Goal: Task Accomplishment & Management: Use online tool/utility

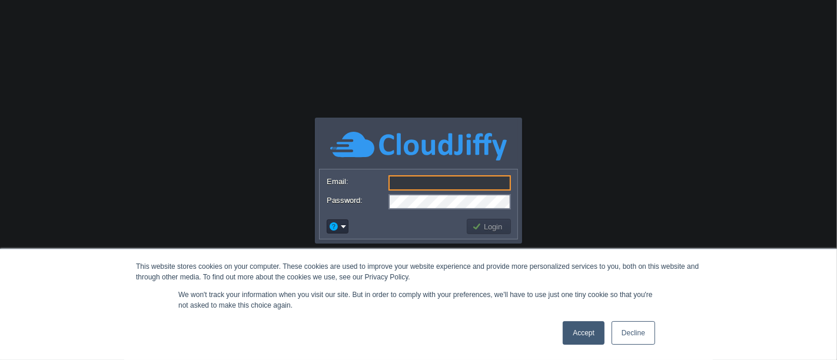
type input "[EMAIL_ADDRESS][DOMAIN_NAME]"
click at [579, 332] on link "Accept" at bounding box center [584, 334] width 42 height 24
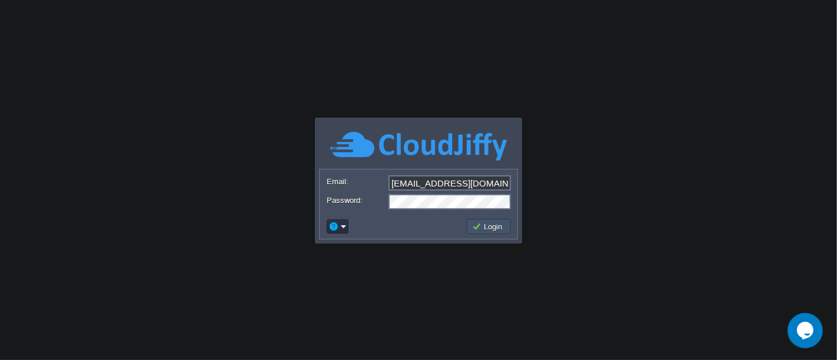
click at [493, 228] on button "Login" at bounding box center [489, 226] width 34 height 11
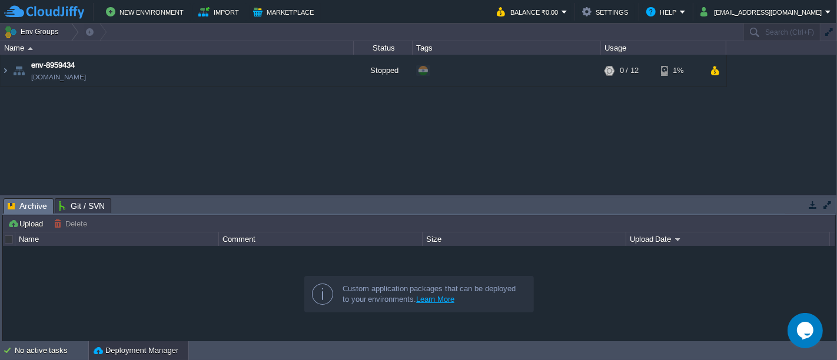
click at [814, 209] on button "button" at bounding box center [813, 205] width 11 height 11
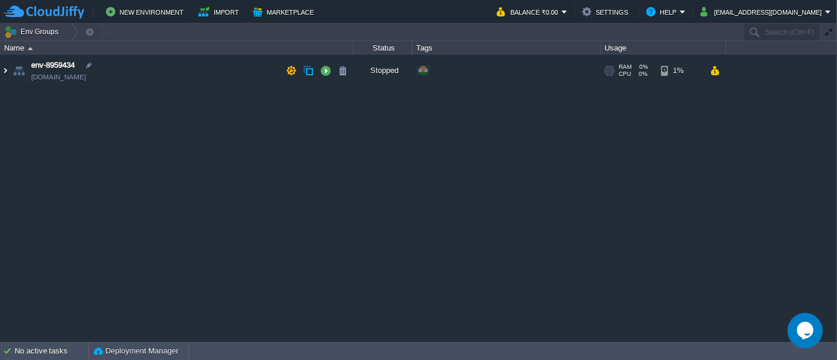
click at [2, 73] on img at bounding box center [5, 71] width 9 height 32
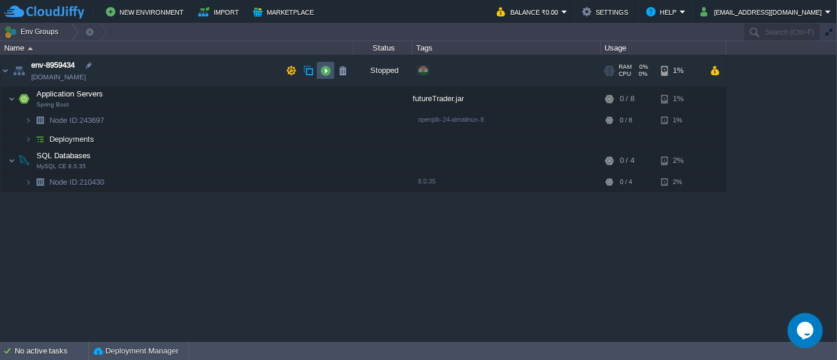
click at [326, 73] on button "button" at bounding box center [325, 70] width 11 height 11
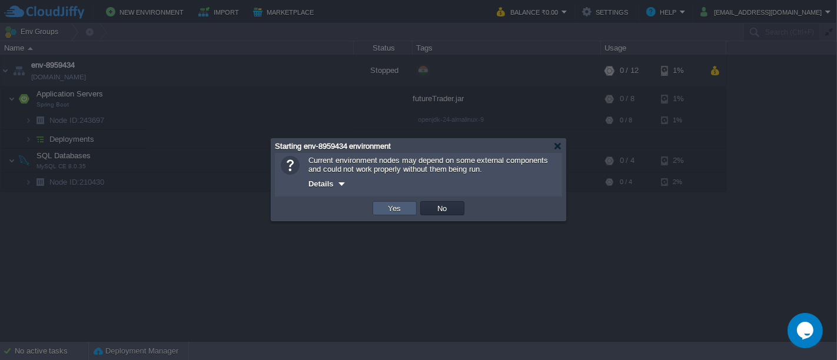
click at [390, 207] on button "Yes" at bounding box center [395, 208] width 20 height 11
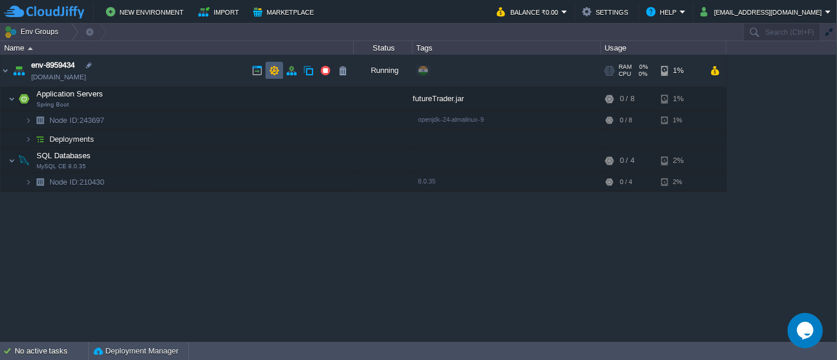
click at [273, 73] on button "button" at bounding box center [274, 70] width 11 height 11
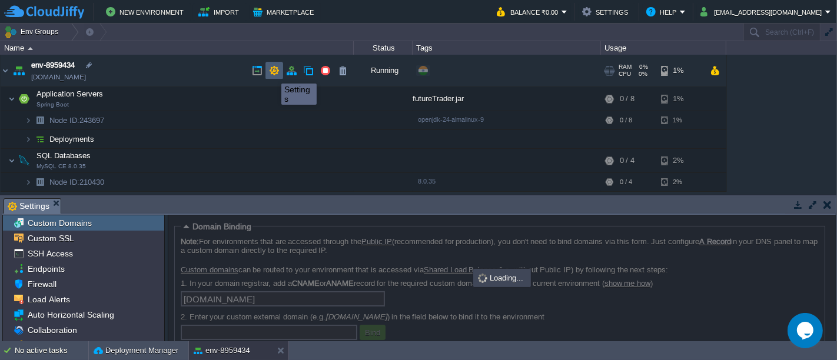
scroll to position [3, 0]
click at [294, 72] on button "button" at bounding box center [291, 70] width 11 height 11
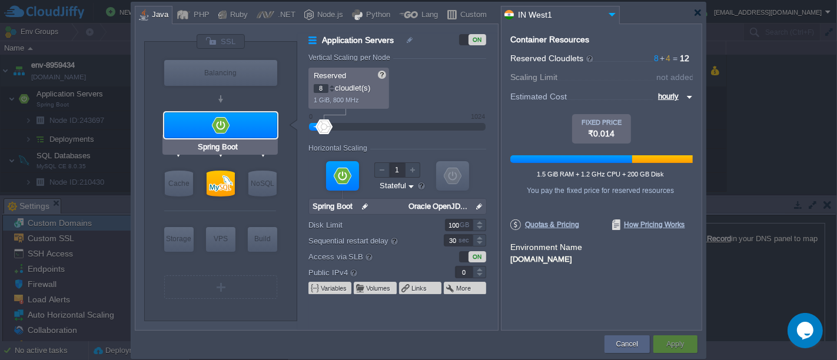
click at [260, 125] on div at bounding box center [220, 125] width 113 height 26
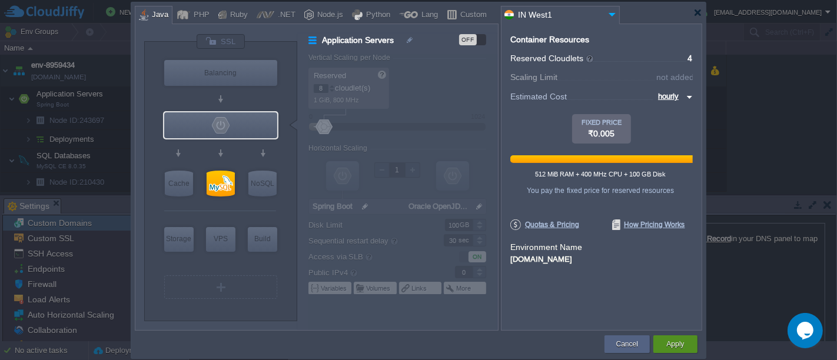
click at [679, 339] on button "Apply" at bounding box center [676, 345] width 18 height 12
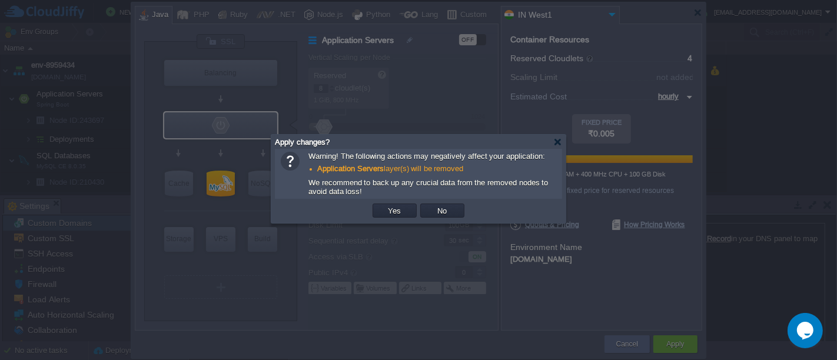
click at [397, 213] on button "Yes" at bounding box center [395, 211] width 20 height 11
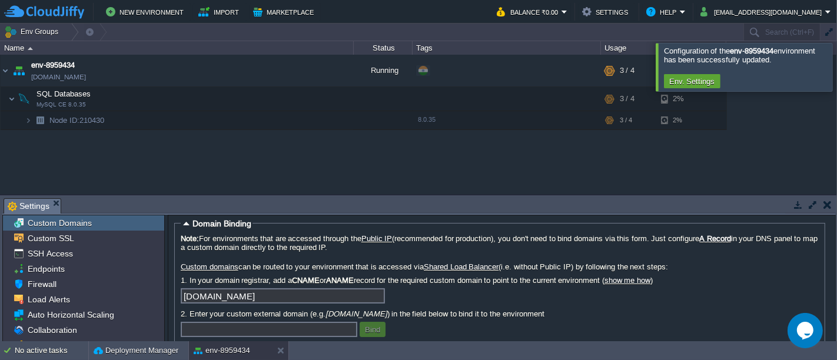
click at [837, 70] on div at bounding box center [851, 67] width 0 height 48
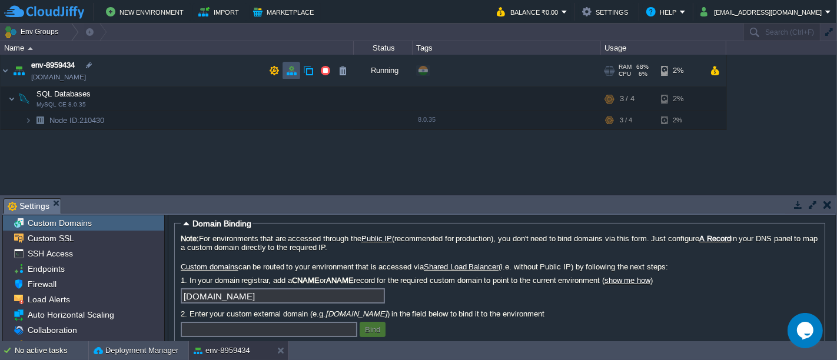
click at [293, 72] on button "button" at bounding box center [291, 70] width 11 height 11
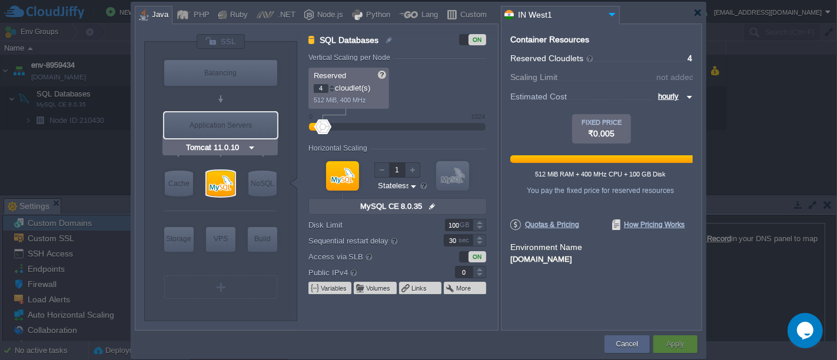
click at [262, 140] on div "Tomcat 11.0.10" at bounding box center [220, 147] width 115 height 15
click at [256, 149] on div "Tomcat 11.0.10" at bounding box center [220, 147] width 115 height 15
click at [245, 145] on input "Tomcat 11.0.10" at bounding box center [216, 148] width 64 height 12
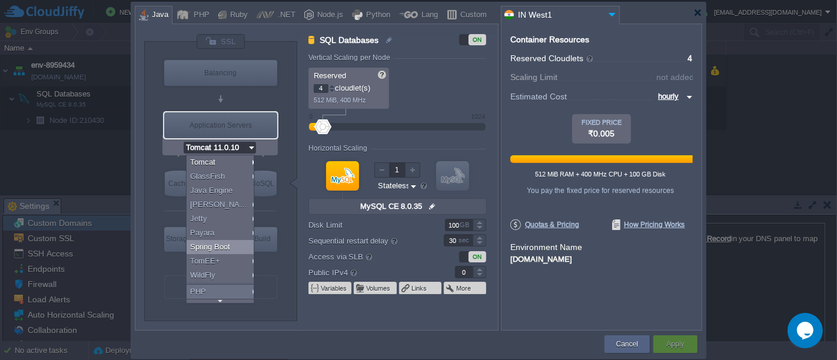
click at [222, 241] on div "Spring Boot" at bounding box center [222, 247] width 71 height 14
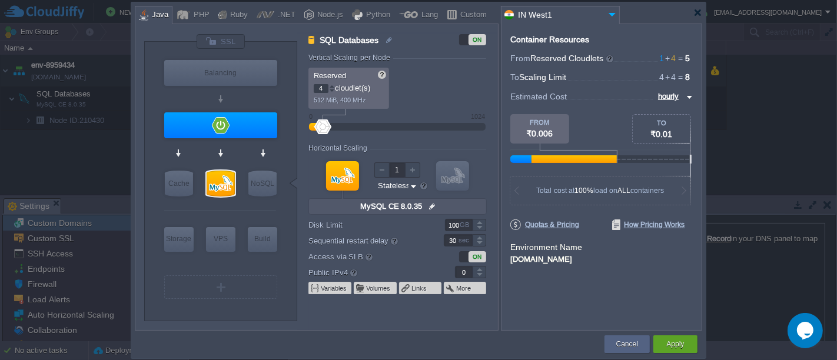
type input "Spring Boot"
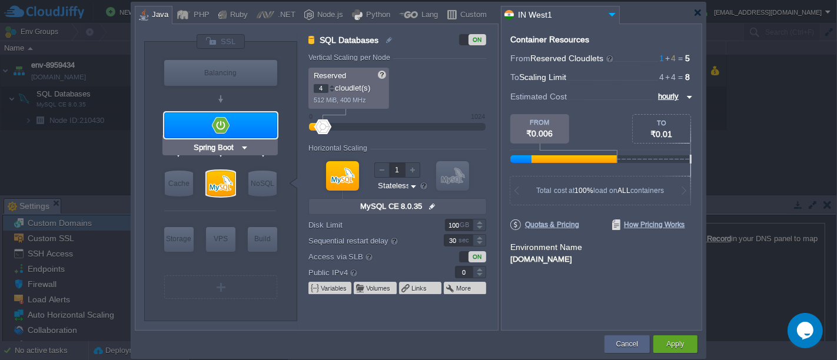
click at [272, 125] on div at bounding box center [220, 125] width 113 height 26
type input "Application Servers"
type input "1"
type input "Spring Boot"
type input "Oracle OpenJD..."
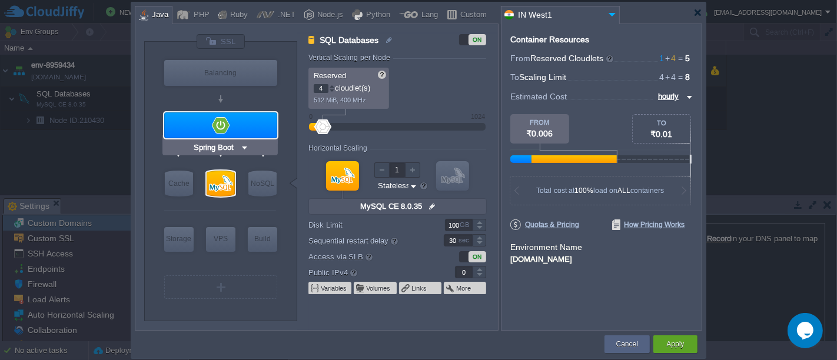
type input "Stateful"
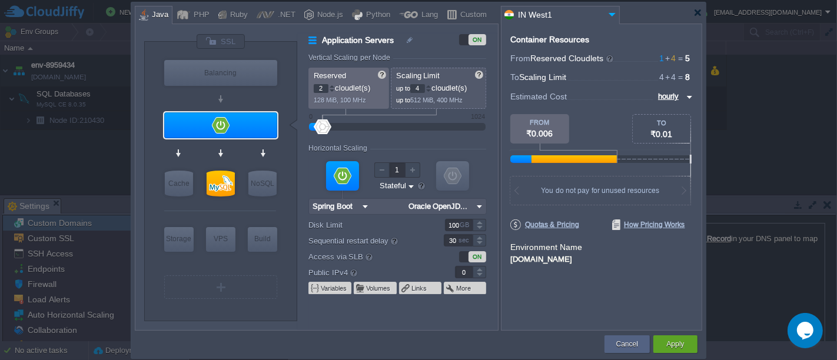
click at [331, 85] on div at bounding box center [332, 86] width 6 height 4
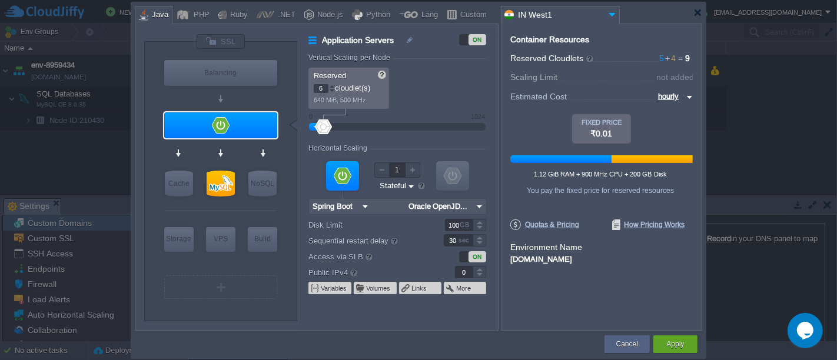
click at [331, 85] on div at bounding box center [332, 86] width 6 height 4
click at [330, 84] on div at bounding box center [332, 86] width 6 height 4
type input "10"
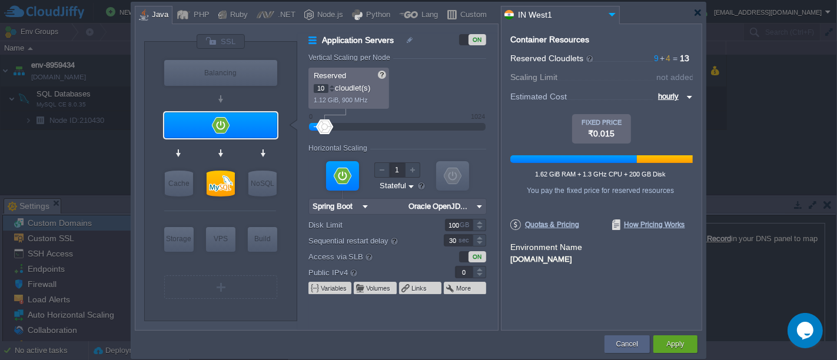
click at [330, 84] on div at bounding box center [332, 86] width 6 height 4
click at [668, 342] on button "Apply" at bounding box center [676, 345] width 18 height 12
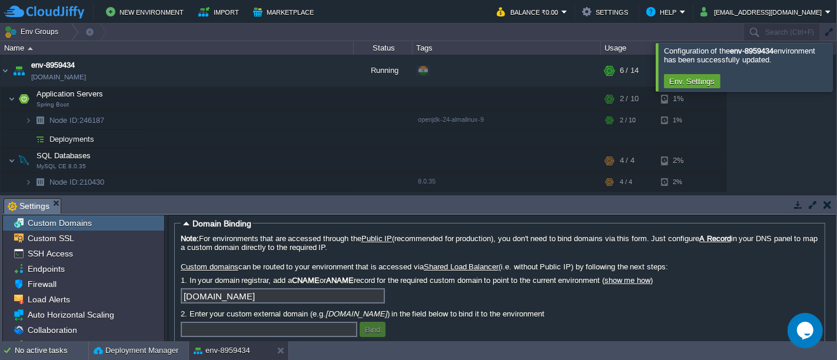
click at [837, 68] on div at bounding box center [851, 67] width 0 height 48
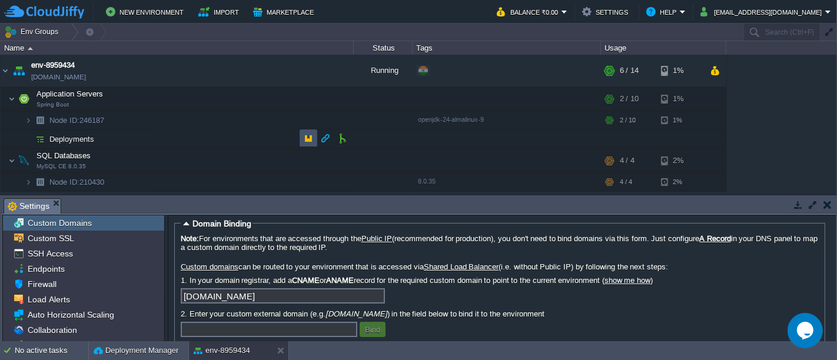
click at [309, 142] on button "button" at bounding box center [308, 138] width 11 height 11
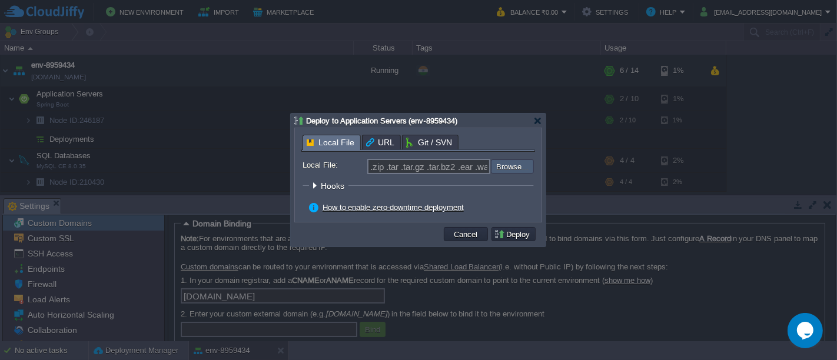
click at [530, 164] on input "file" at bounding box center [459, 167] width 149 height 14
type input "C:\fakepath\futureTrader.jar"
type input "futureTrader.jar"
click at [519, 234] on button "Deploy" at bounding box center [513, 234] width 39 height 11
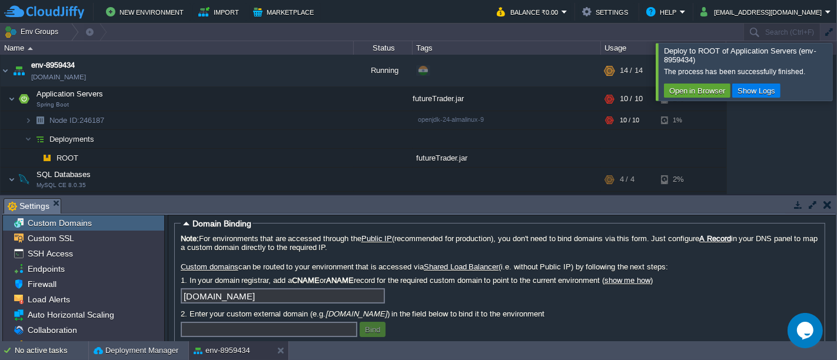
scroll to position [0, 0]
click at [837, 72] on div at bounding box center [851, 71] width 0 height 57
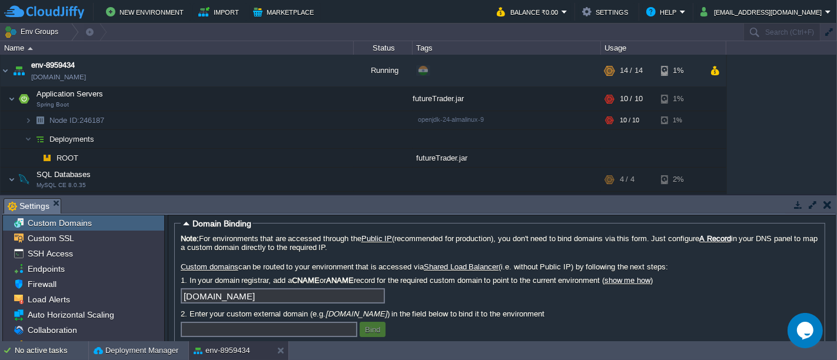
click at [830, 203] on button "button" at bounding box center [828, 205] width 8 height 11
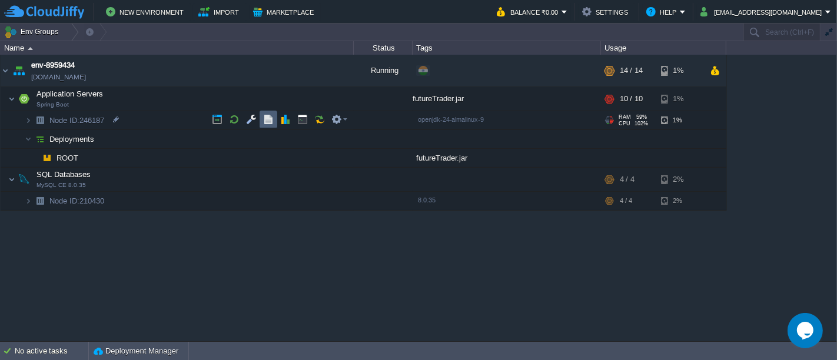
click at [263, 121] on button "button" at bounding box center [268, 119] width 11 height 11
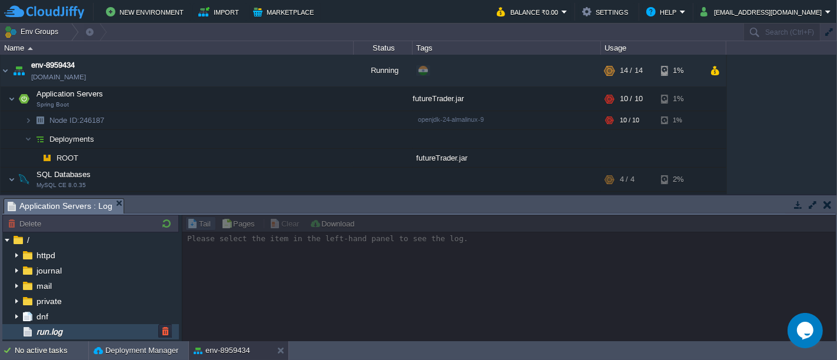
click at [64, 333] on span "run.log" at bounding box center [49, 332] width 30 height 11
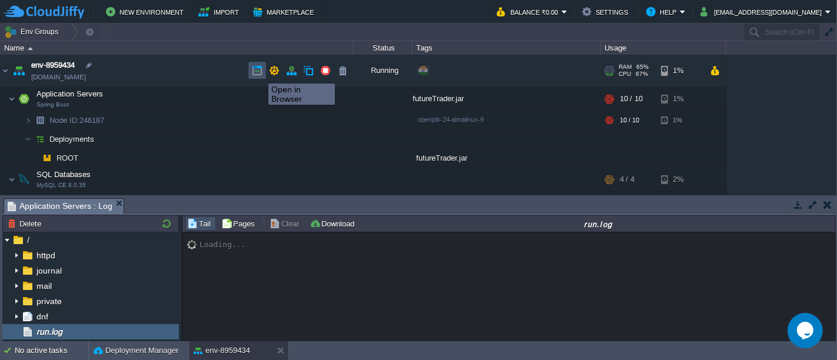
click at [260, 73] on button "button" at bounding box center [257, 70] width 11 height 11
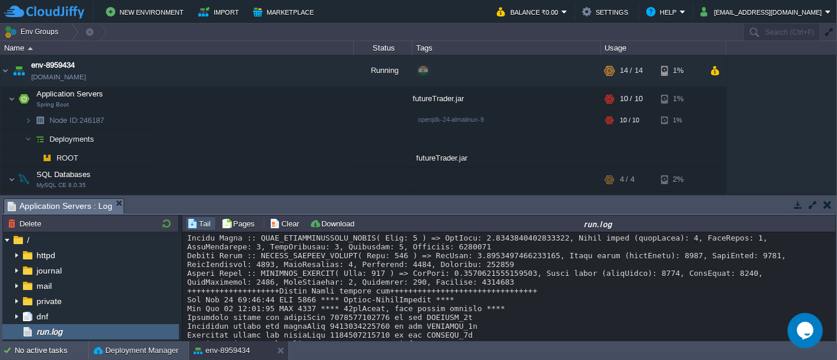
scroll to position [9460, 0]
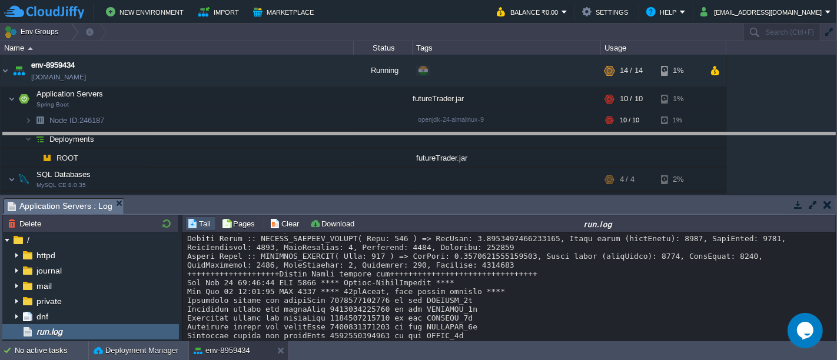
drag, startPoint x: 474, startPoint y: 207, endPoint x: 483, endPoint y: 142, distance: 66.0
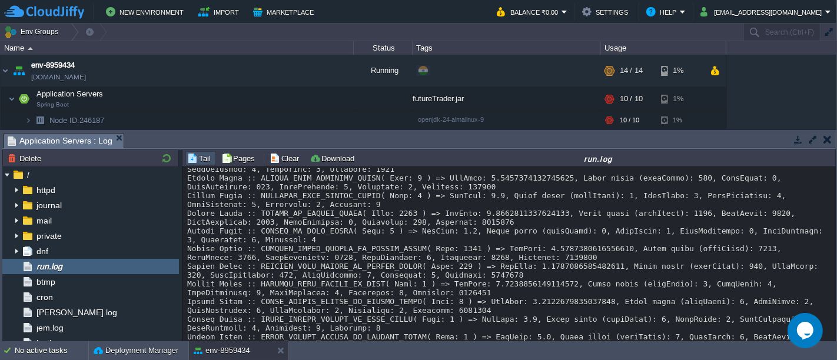
scroll to position [9979, 0]
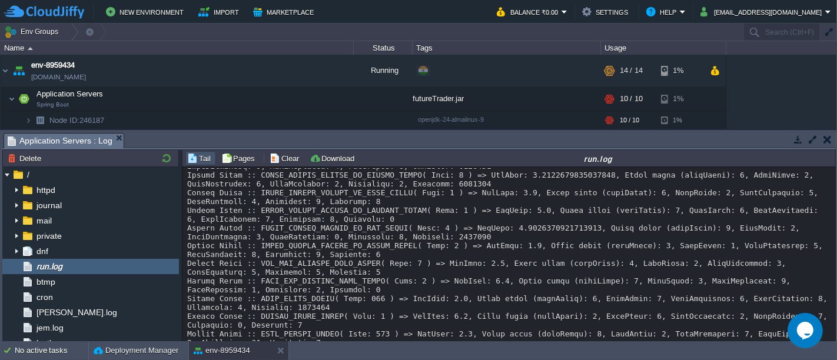
click at [800, 141] on button "button" at bounding box center [798, 139] width 11 height 11
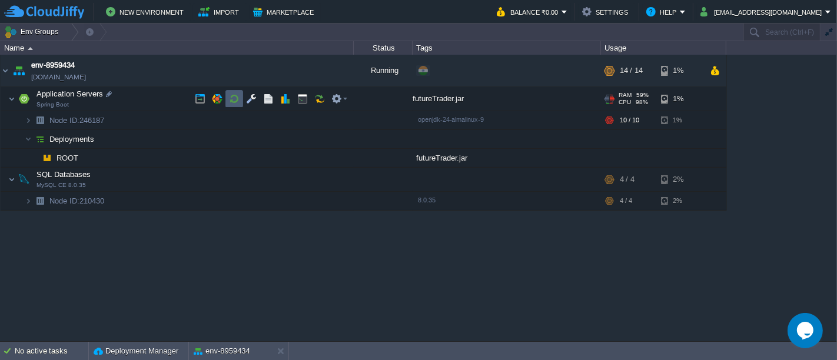
click at [230, 101] on button "button" at bounding box center [234, 99] width 11 height 11
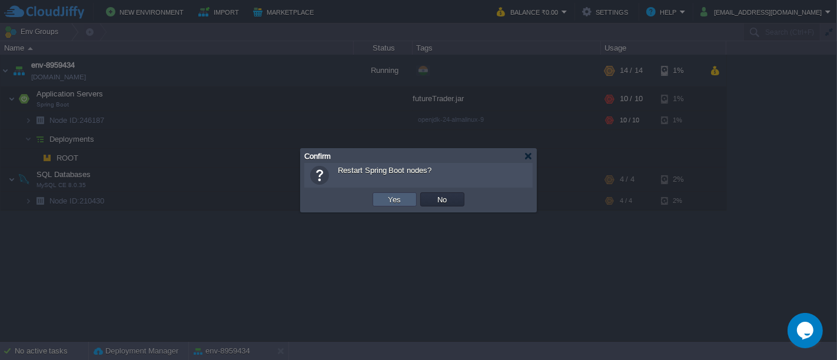
click at [387, 201] on button "Yes" at bounding box center [395, 199] width 20 height 11
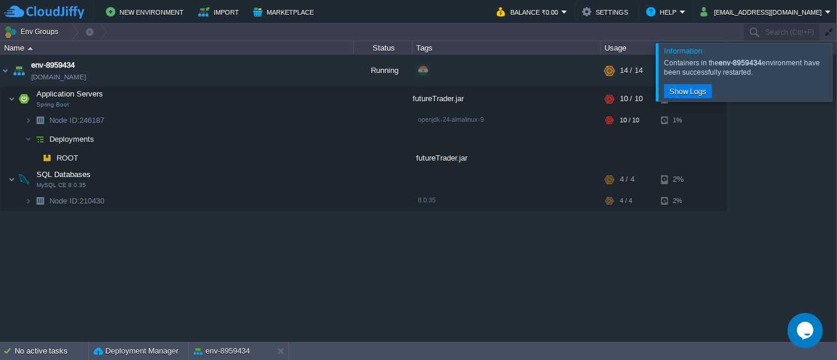
click at [837, 77] on div at bounding box center [851, 72] width 0 height 58
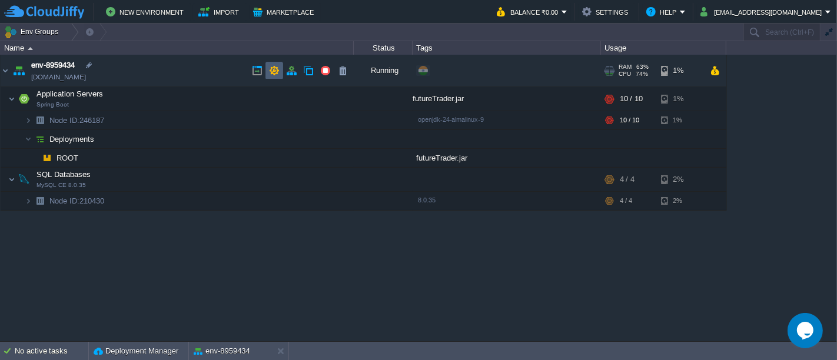
click at [279, 75] on button "button" at bounding box center [274, 70] width 11 height 11
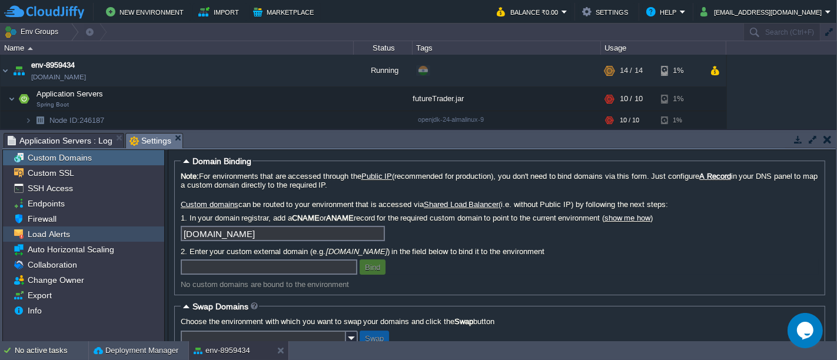
click at [50, 231] on span "Load Alerts" at bounding box center [48, 234] width 47 height 11
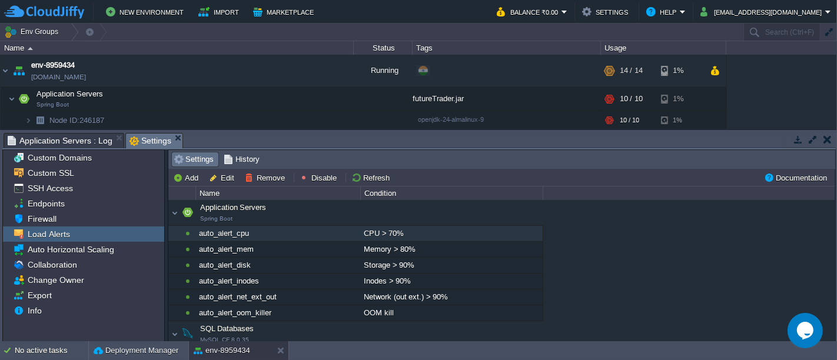
click at [392, 231] on div "CPU > 70%" at bounding box center [451, 233] width 181 height 15
click at [313, 175] on button "Disable" at bounding box center [320, 178] width 41 height 11
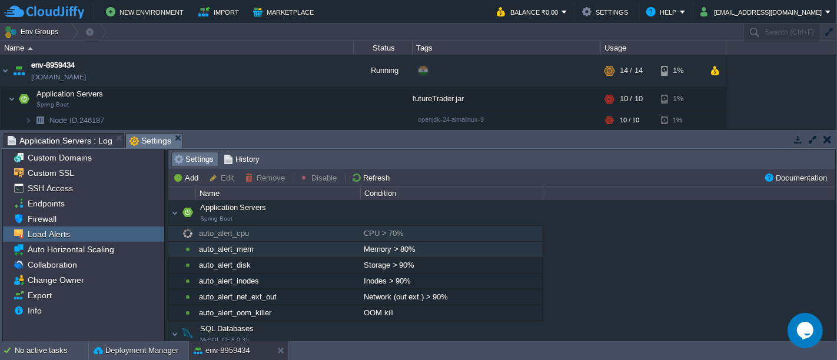
click at [370, 249] on div "Memory > 80%" at bounding box center [451, 249] width 181 height 15
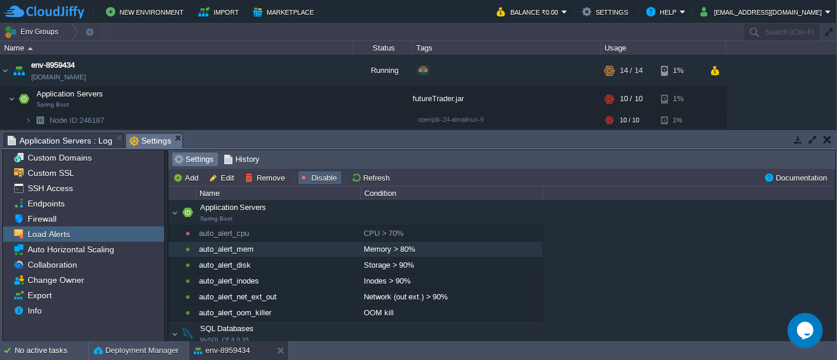
click at [328, 184] on td "Disable" at bounding box center [320, 178] width 44 height 14
click at [801, 142] on button "button" at bounding box center [798, 139] width 11 height 11
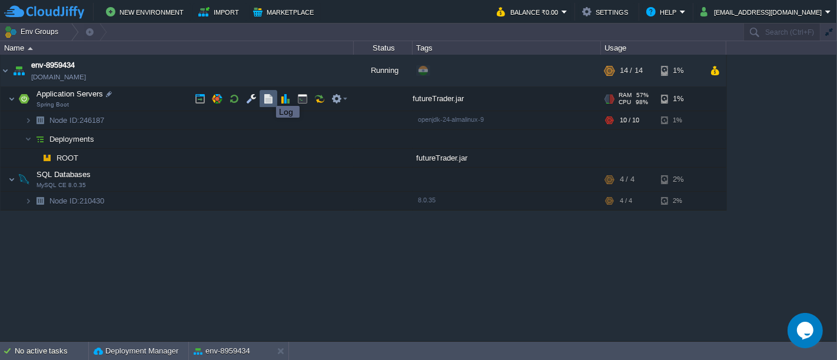
click at [267, 95] on button "button" at bounding box center [268, 99] width 11 height 11
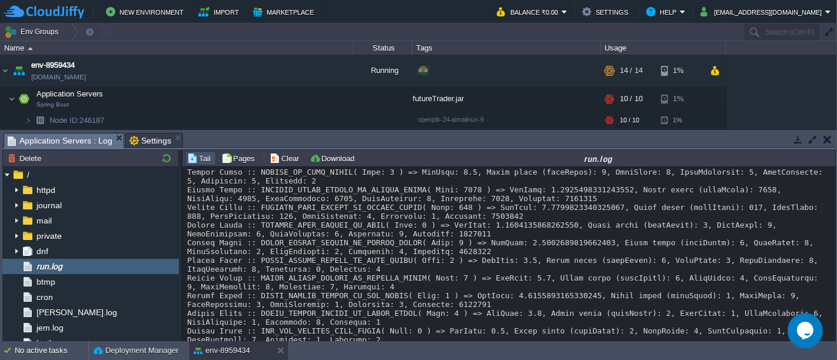
scroll to position [20836, 0]
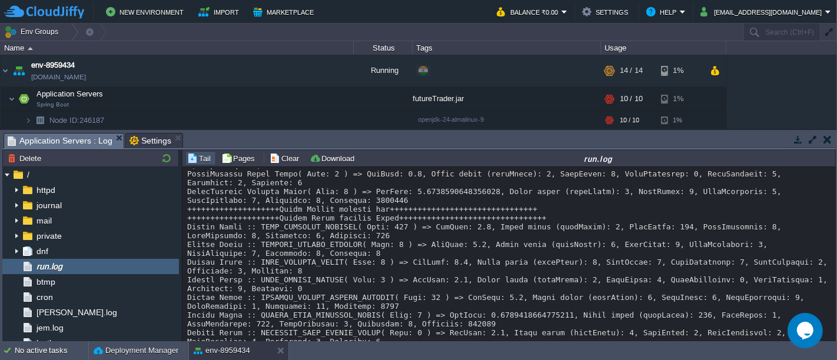
click at [829, 143] on button "button" at bounding box center [828, 139] width 8 height 11
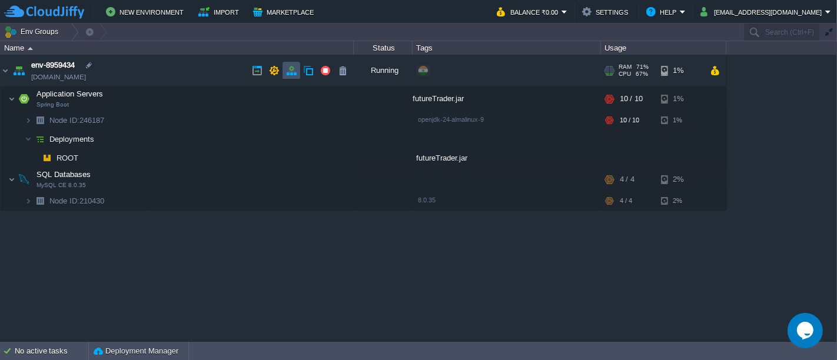
click at [294, 75] on button "button" at bounding box center [291, 70] width 11 height 11
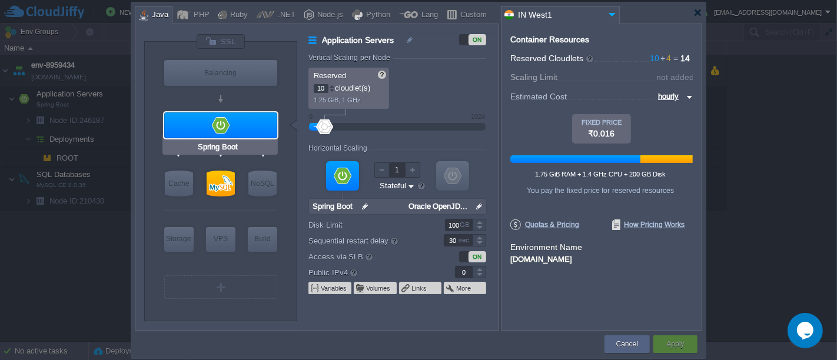
click at [247, 136] on div at bounding box center [220, 125] width 113 height 26
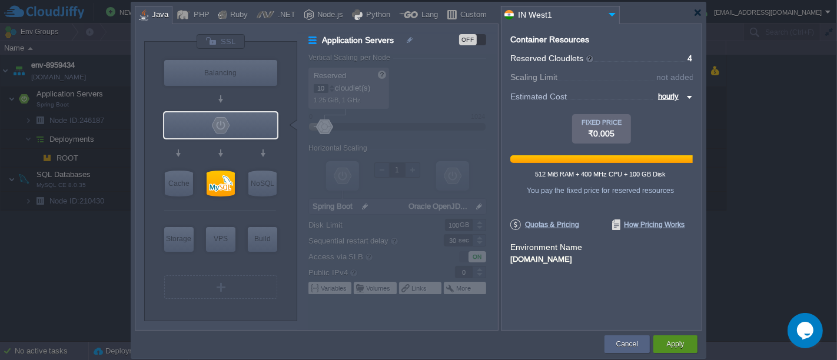
click at [682, 351] on div "Apply" at bounding box center [675, 345] width 26 height 18
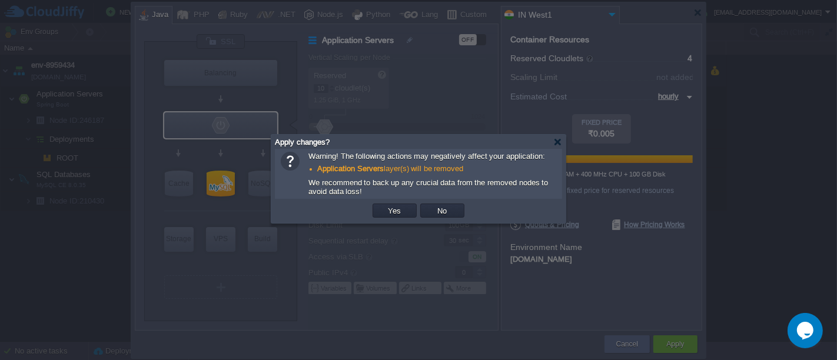
click at [402, 223] on div "OK Yes No Cancel" at bounding box center [418, 211] width 287 height 24
click at [398, 213] on button "Yes" at bounding box center [395, 211] width 20 height 11
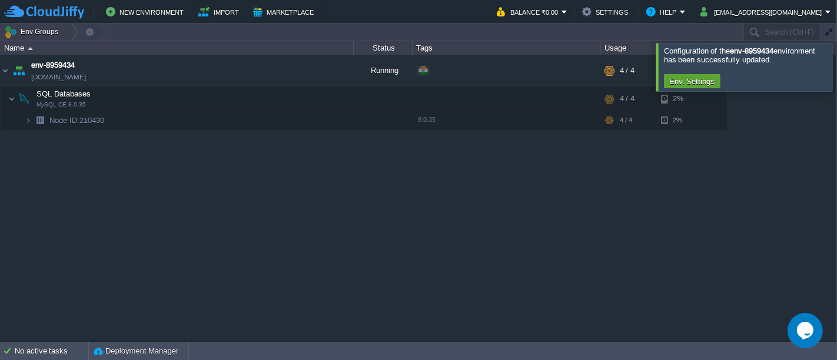
click at [837, 69] on div at bounding box center [851, 67] width 0 height 48
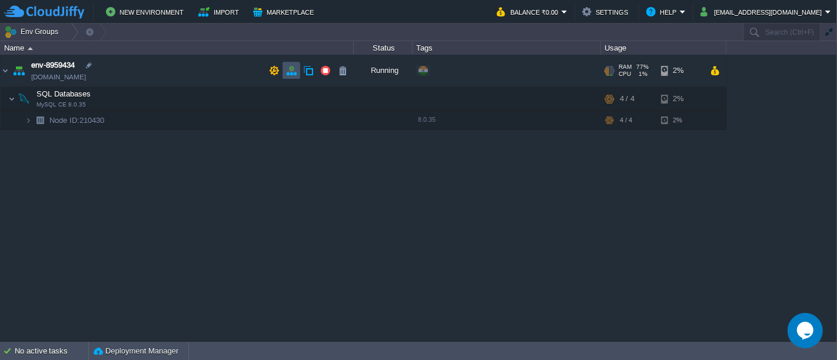
click at [290, 73] on button "button" at bounding box center [291, 70] width 11 height 11
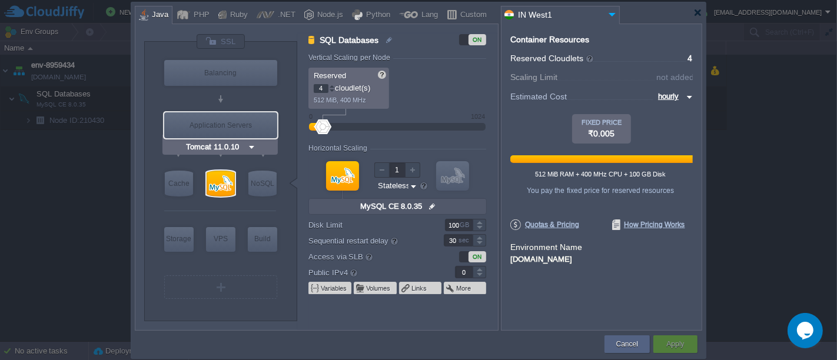
click at [251, 143] on img at bounding box center [251, 147] width 9 height 12
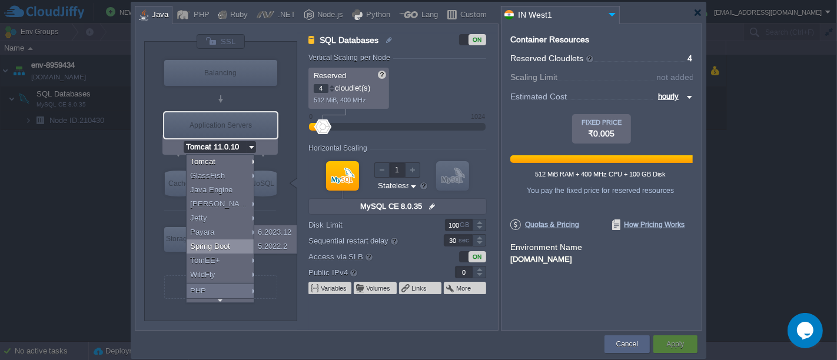
click at [217, 240] on div "Spring Boot" at bounding box center [222, 247] width 71 height 14
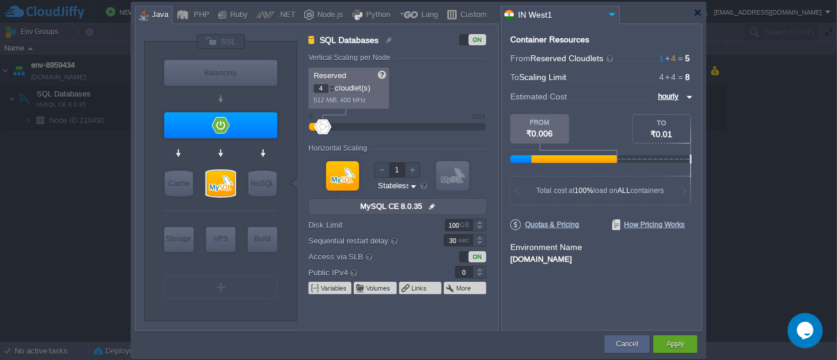
type input "Spring Boot"
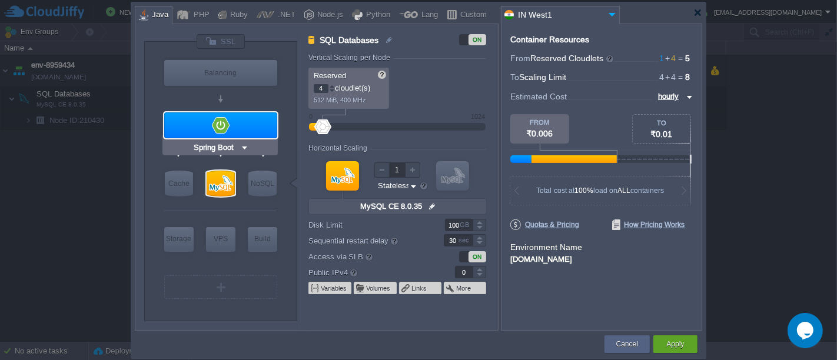
click at [275, 116] on div at bounding box center [220, 125] width 113 height 26
type input "Application Servers"
type input "1"
type input "Spring Boot"
type input "Oracle OpenJD..."
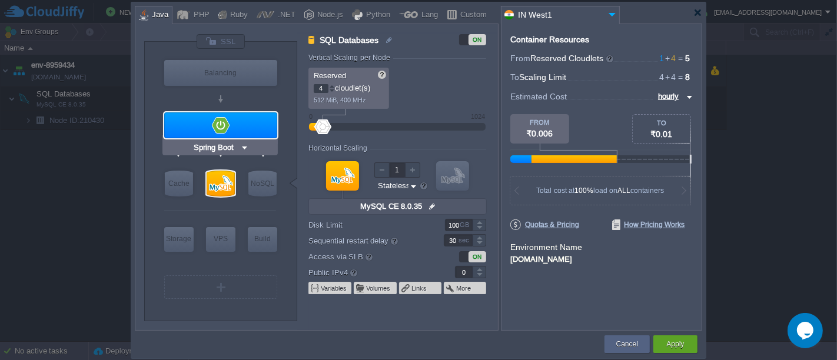
type input "Stateful"
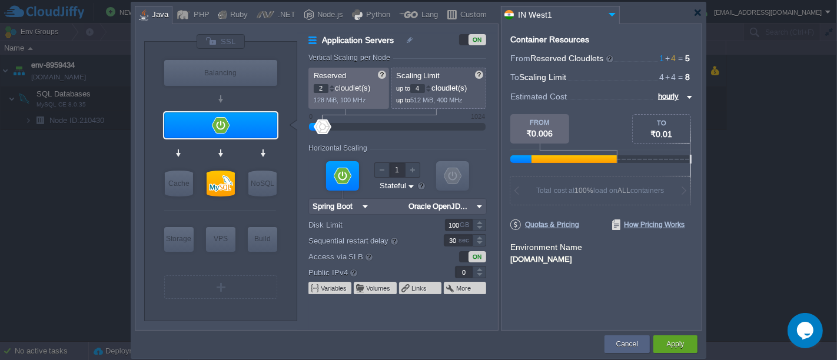
click at [330, 86] on div at bounding box center [332, 86] width 6 height 4
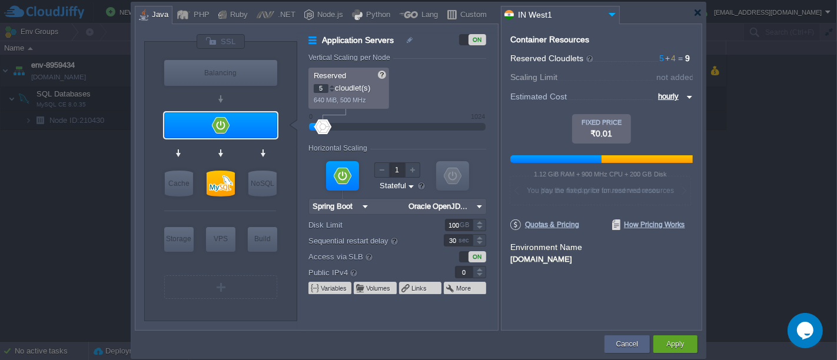
click at [330, 86] on div at bounding box center [332, 86] width 6 height 4
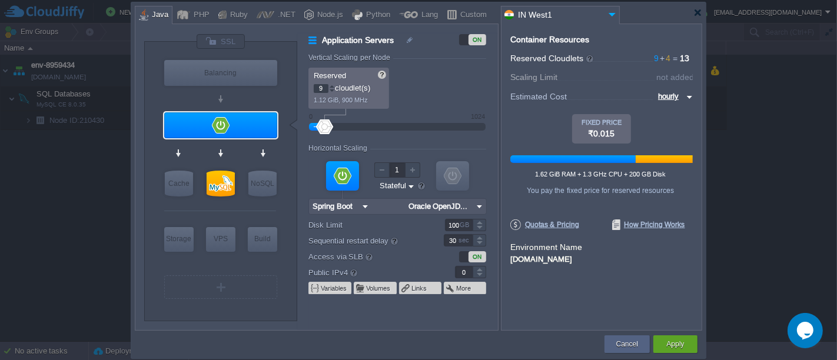
type input "10"
click at [330, 86] on div at bounding box center [332, 86] width 6 height 4
click at [661, 342] on div "Apply" at bounding box center [676, 345] width 44 height 18
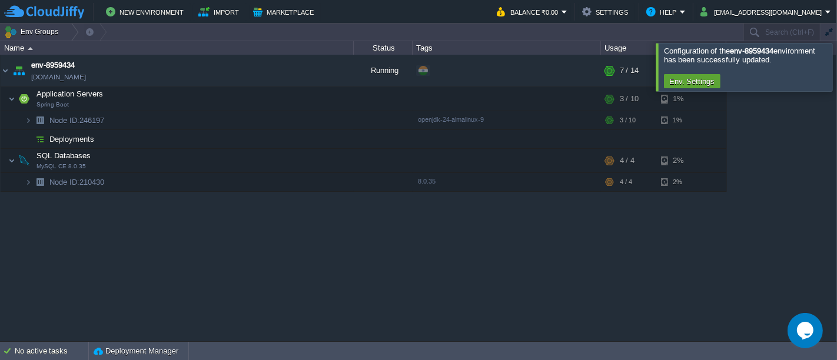
click at [10, 225] on div "env-8959434 [DOMAIN_NAME] Running + Add to Env Group RAM 24% CPU 20% 7 / 14 1% …" at bounding box center [418, 198] width 837 height 286
click at [837, 60] on div at bounding box center [851, 67] width 0 height 48
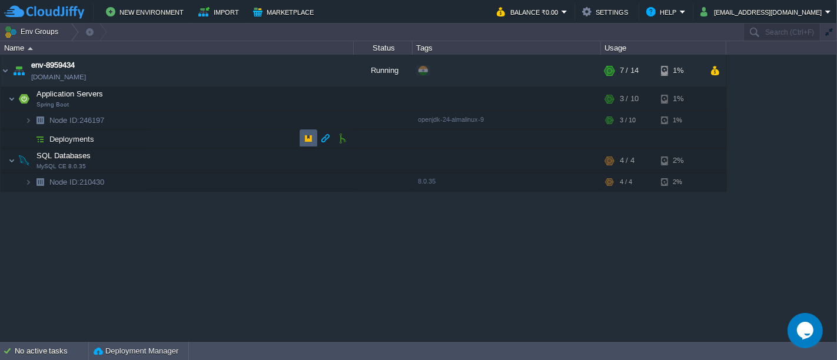
click at [309, 140] on button "button" at bounding box center [308, 138] width 11 height 11
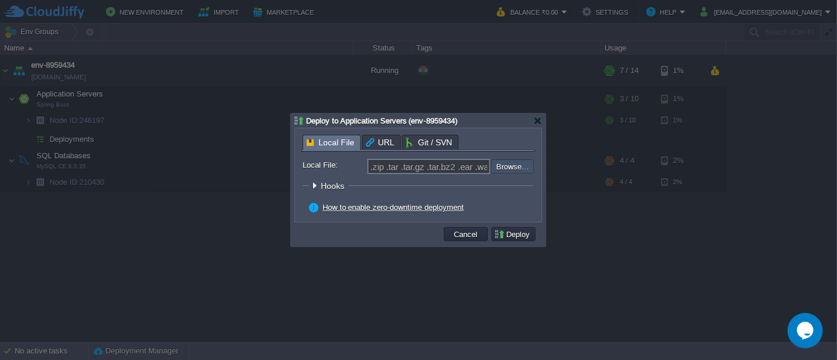
click at [511, 167] on input "file" at bounding box center [459, 167] width 149 height 14
type input "C:\fakepath\futureTrader.jar"
type input "futureTrader.jar"
click at [518, 237] on button "Deploy" at bounding box center [513, 234] width 39 height 11
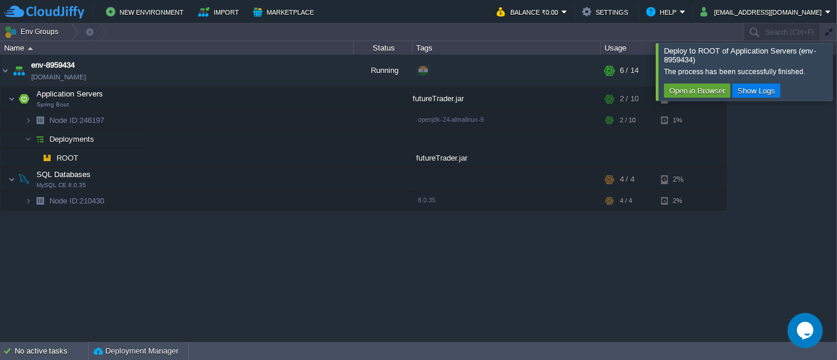
click at [837, 78] on div at bounding box center [851, 71] width 0 height 57
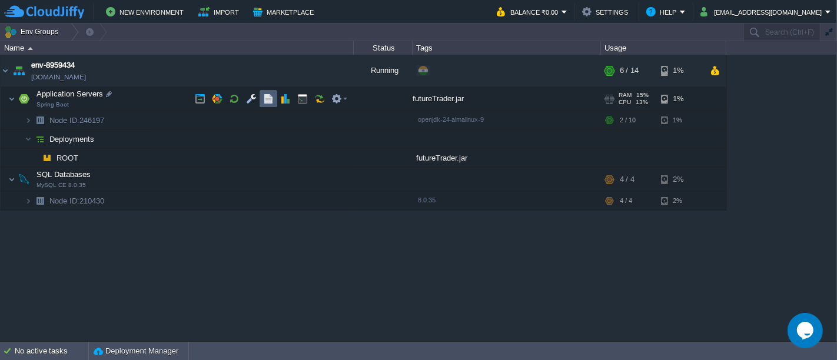
click at [266, 101] on button "button" at bounding box center [268, 99] width 11 height 11
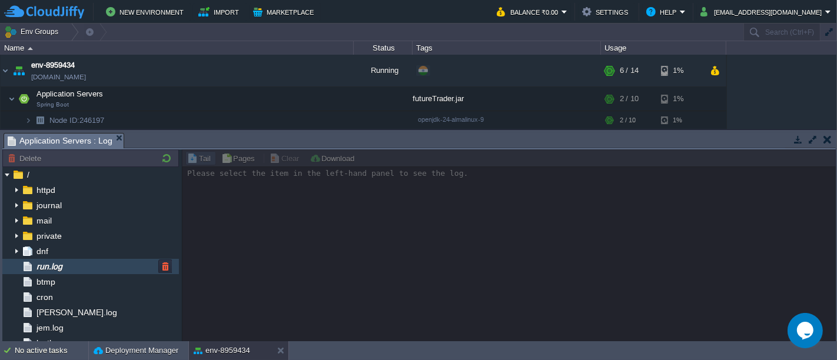
click at [62, 266] on span "run.log" at bounding box center [49, 266] width 30 height 11
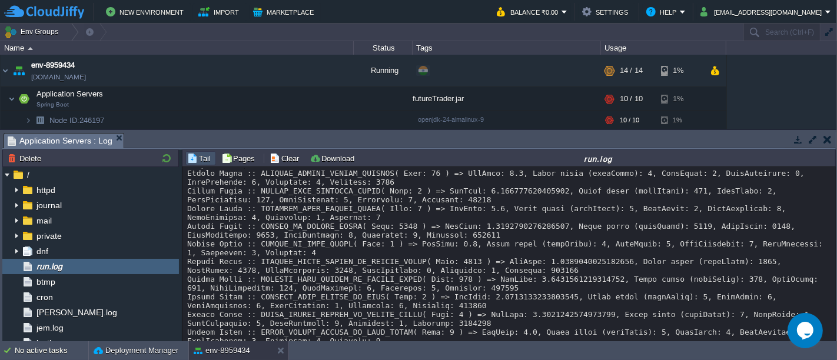
scroll to position [8893, 0]
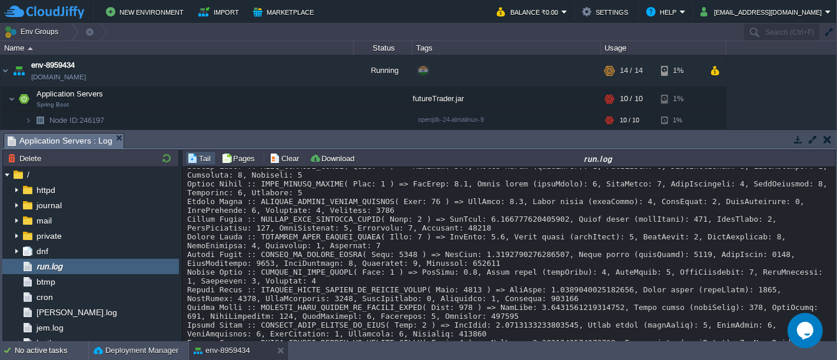
click at [829, 143] on button "button" at bounding box center [828, 139] width 8 height 11
